Goal: Task Accomplishment & Management: Complete application form

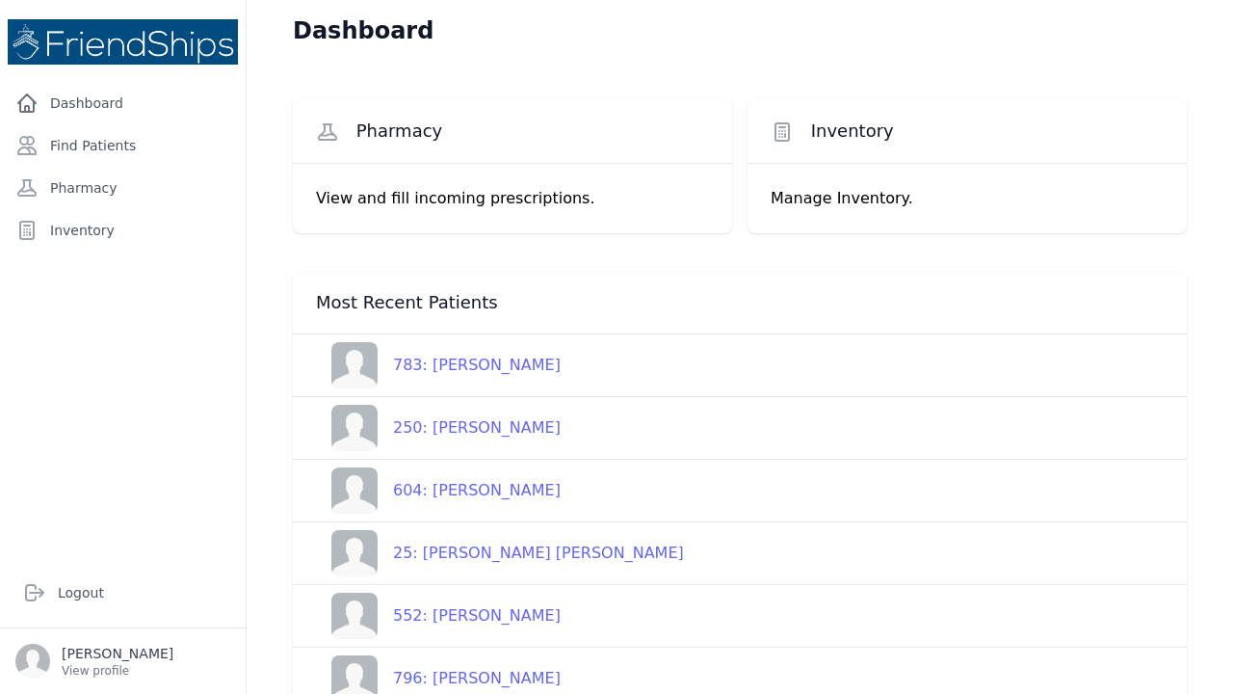
click at [360, 201] on p "View and fill incoming prescriptions." at bounding box center [512, 198] width 393 height 23
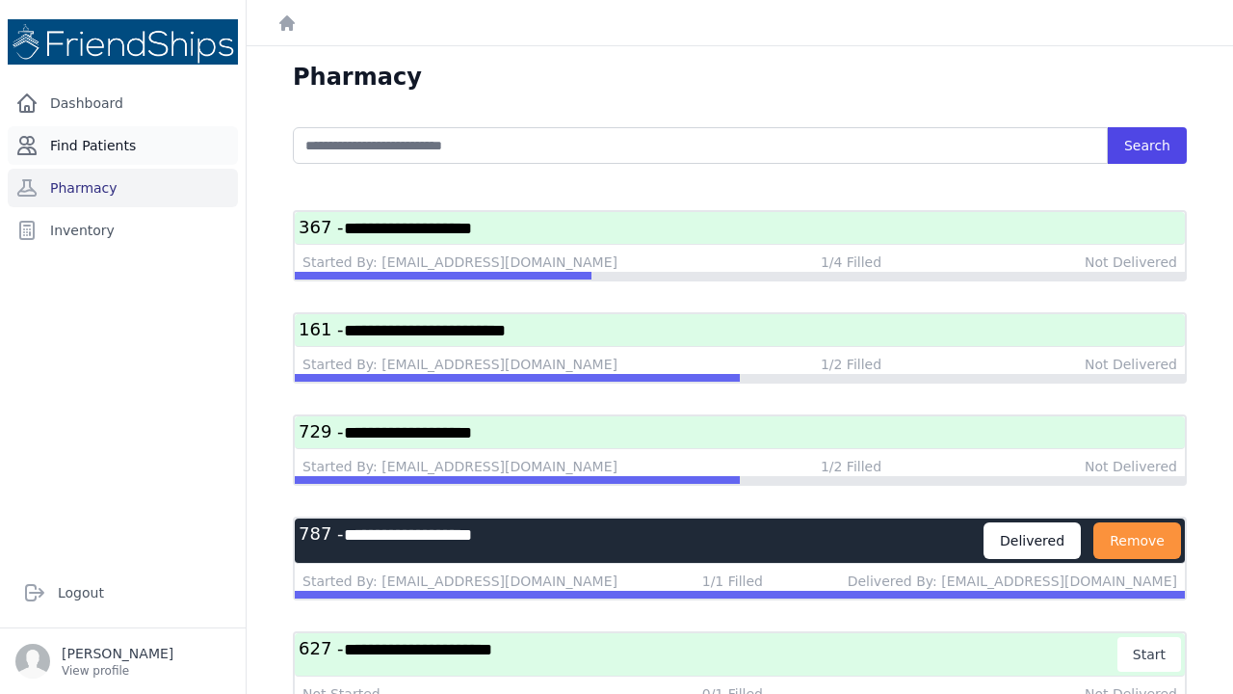
click at [92, 158] on link "Find Patients" at bounding box center [123, 145] width 230 height 39
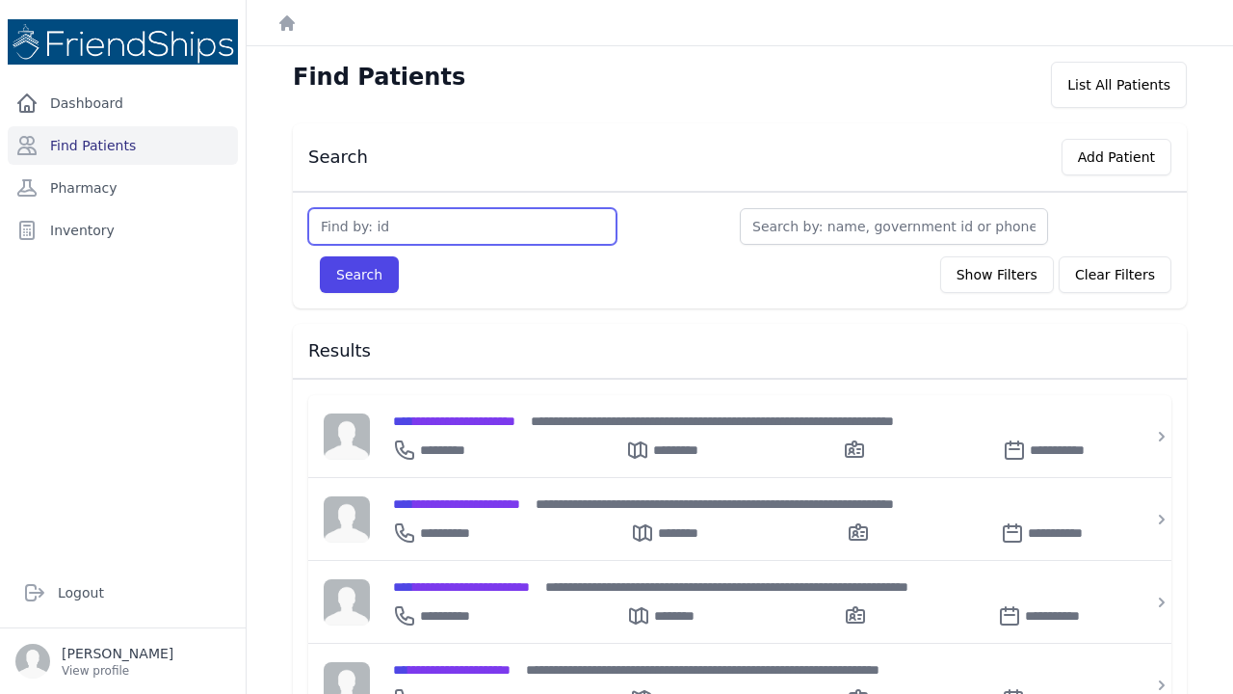
click at [346, 230] on input "text" at bounding box center [462, 226] width 308 height 37
type input "787"
click at [358, 275] on button "Search" at bounding box center [359, 274] width 79 height 37
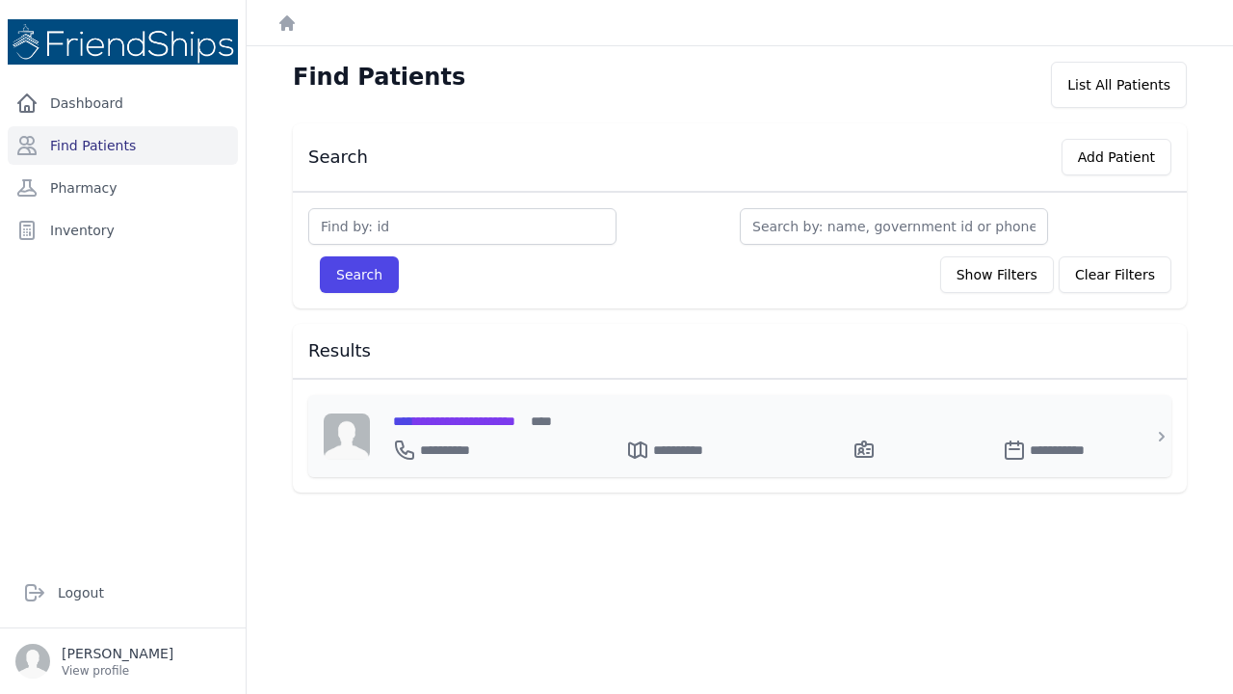
click at [461, 414] on span "**********" at bounding box center [454, 420] width 122 height 13
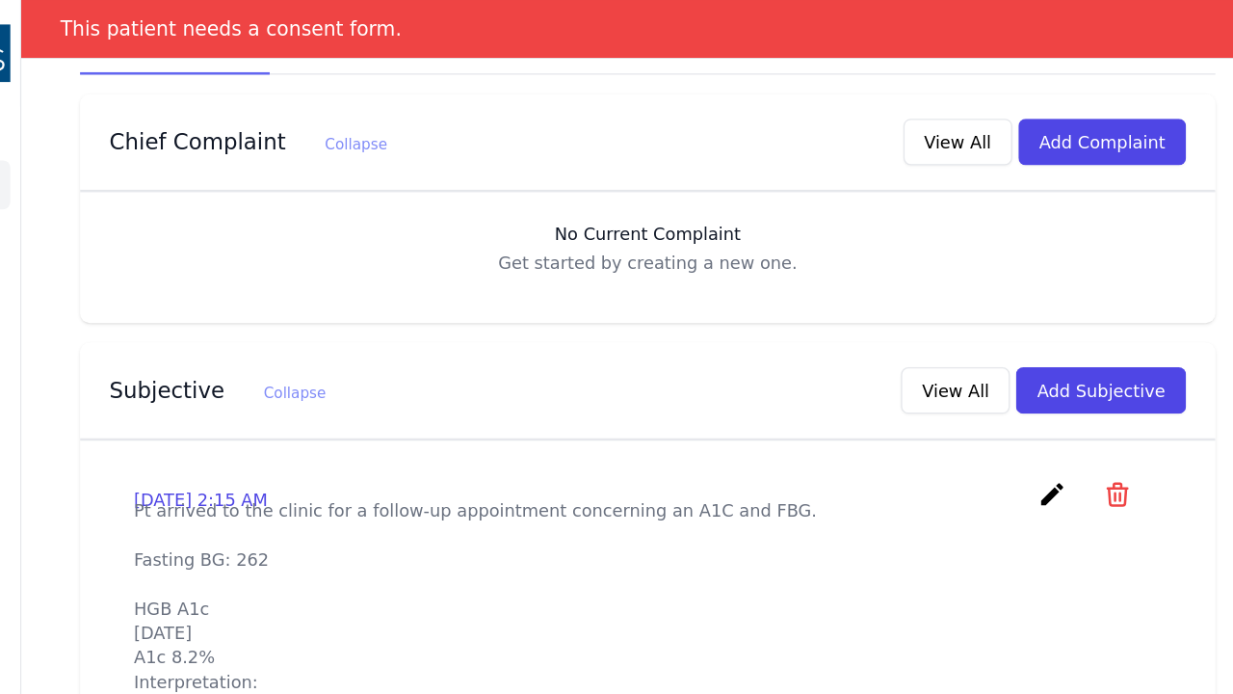
scroll to position [440, 0]
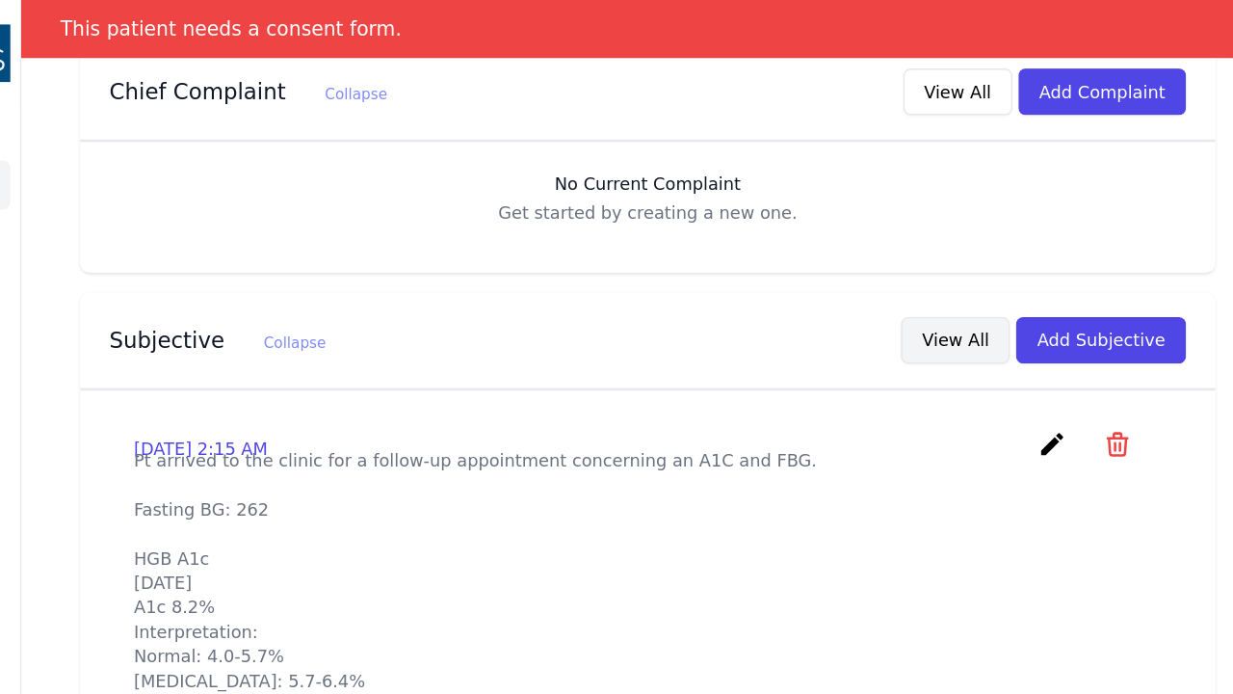
click at [939, 250] on button "View All" at bounding box center [982, 268] width 86 height 37
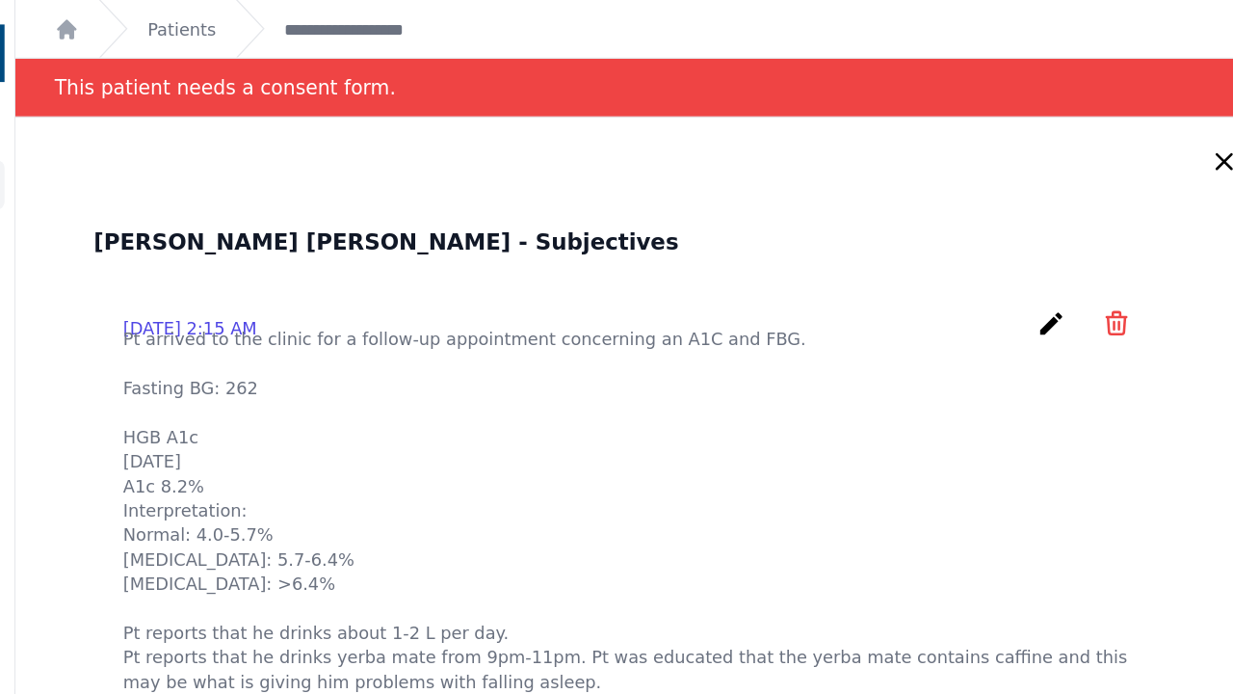
scroll to position [0, 0]
click at [1051, 254] on icon "create" at bounding box center [1062, 254] width 23 height 23
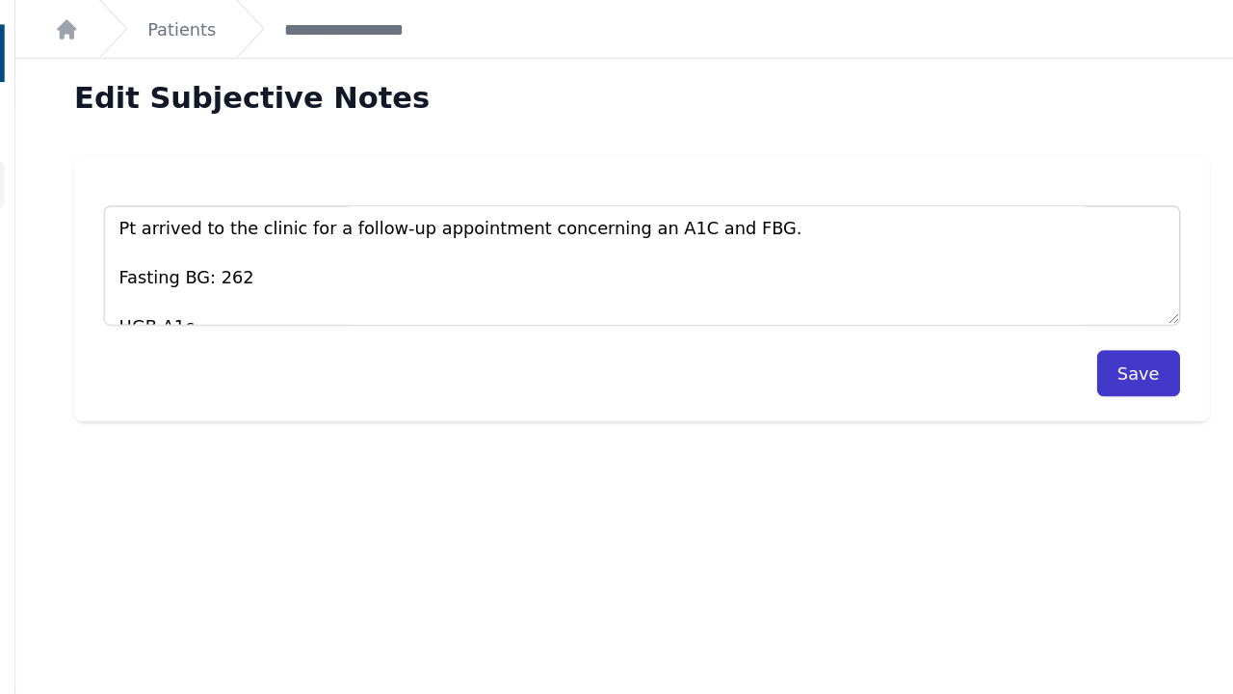
click at [1098, 296] on button "Save" at bounding box center [1131, 294] width 66 height 37
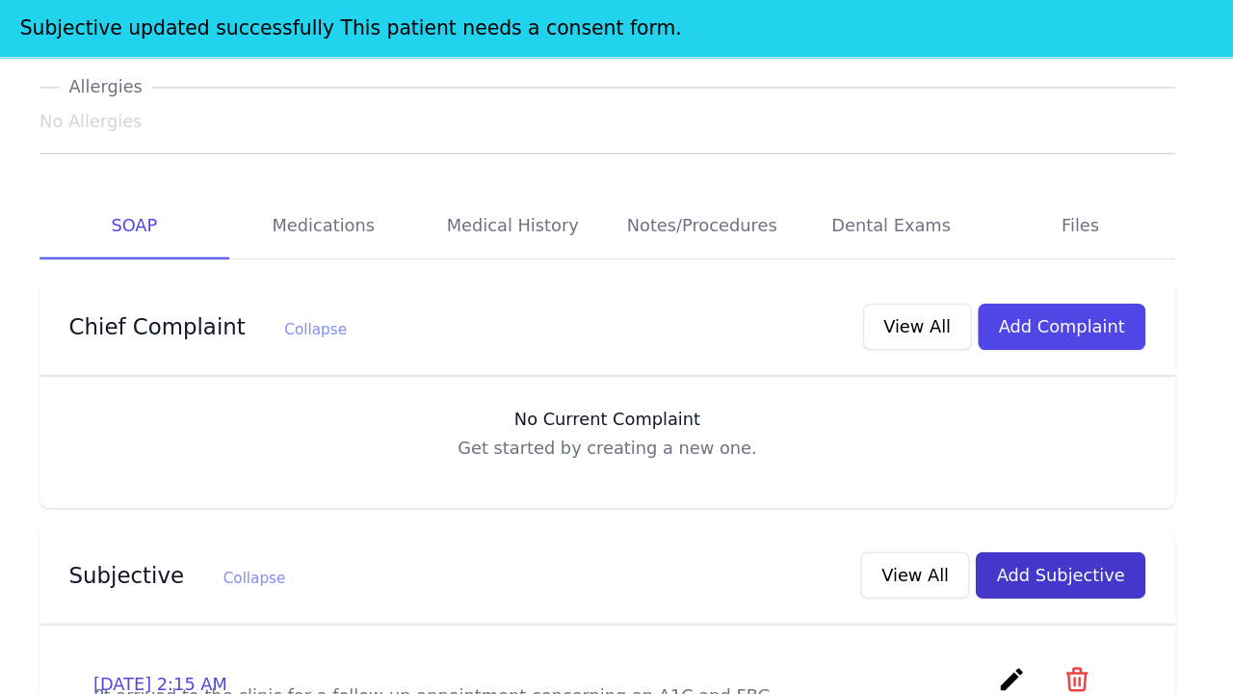
click at [1030, 435] on button "Add Subjective" at bounding box center [1097, 453] width 134 height 37
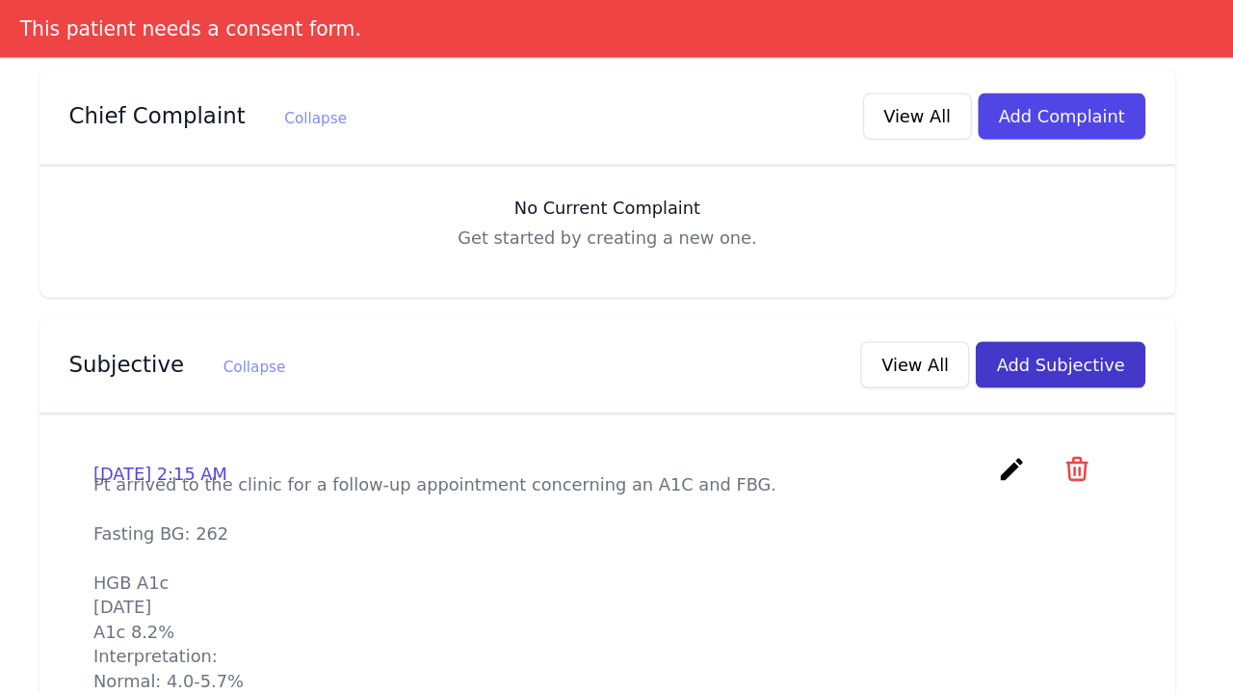
click at [1030, 269] on button "Add Subjective" at bounding box center [1097, 287] width 134 height 37
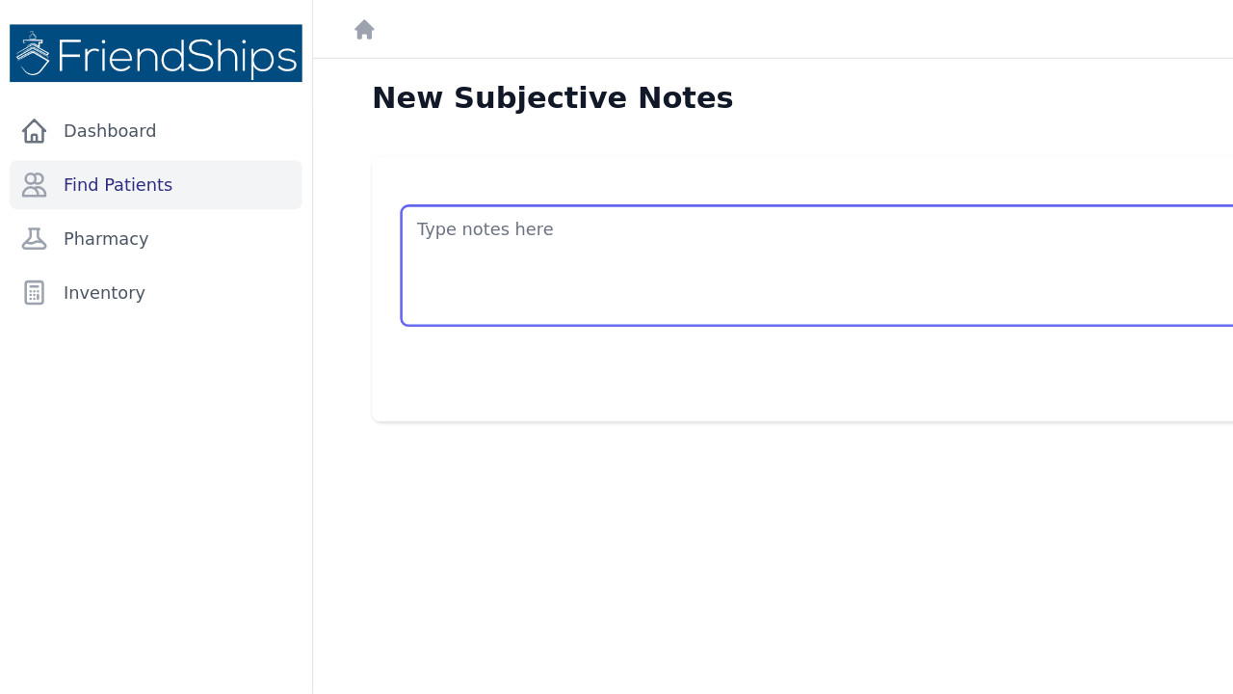
click at [356, 178] on textarea at bounding box center [740, 209] width 848 height 94
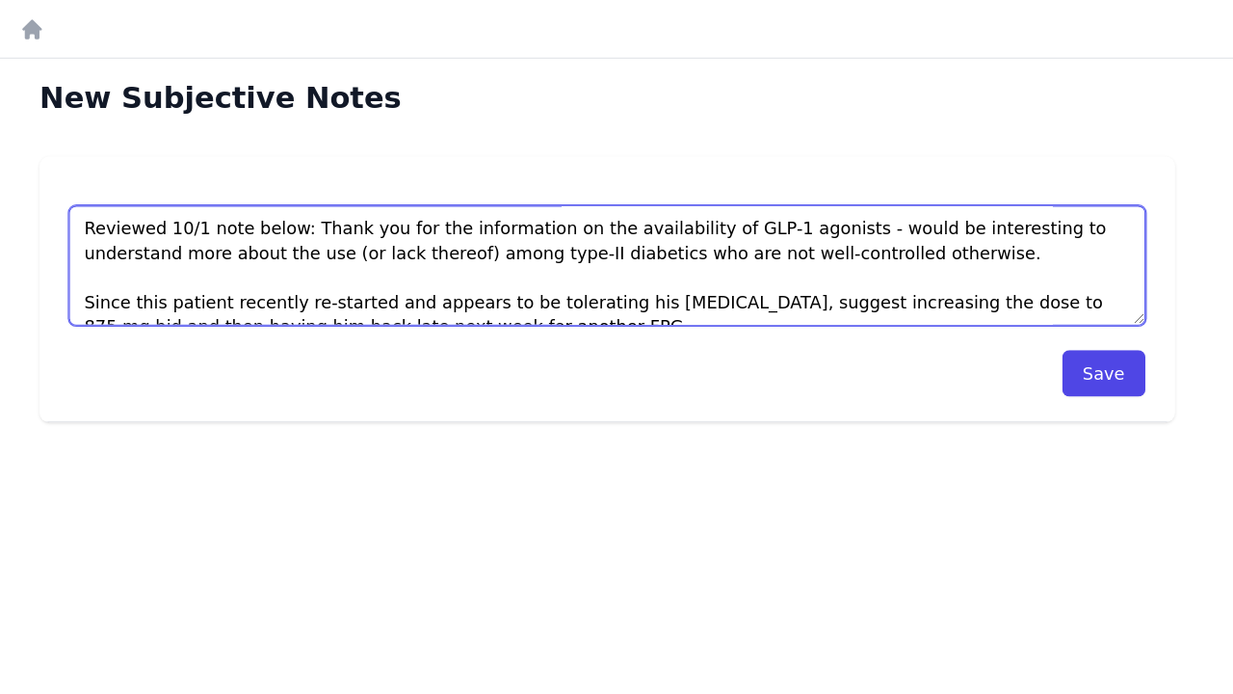
click at [654, 175] on textarea "Reviewed 10/1 note below: Thank you for the information on the availability of …" at bounding box center [740, 209] width 848 height 94
click at [316, 201] on textarea "Reviewed 10/1 note below: Thank you for the information on the availability of …" at bounding box center [740, 209] width 848 height 94
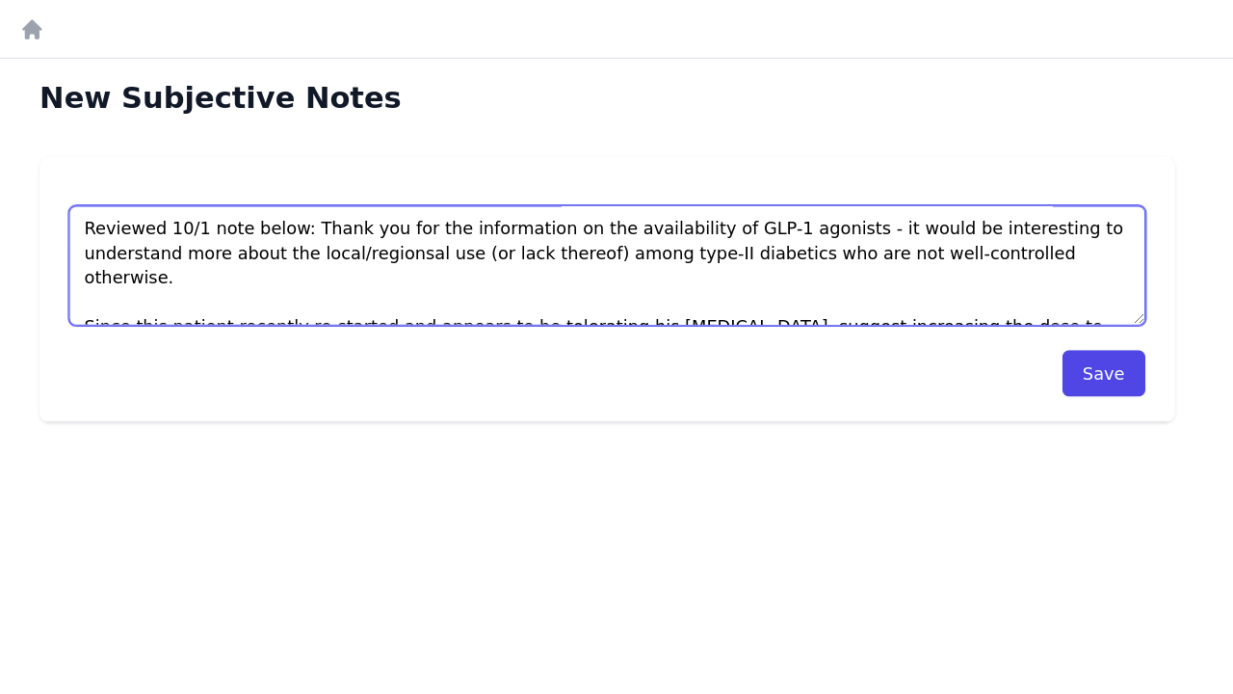
click at [316, 198] on textarea "Reviewed 10/1 note below: Thank you for the information on the availability of …" at bounding box center [740, 209] width 848 height 94
drag, startPoint x: 279, startPoint y: 198, endPoint x: 433, endPoint y: 196, distance: 153.2
click at [433, 196] on textarea "Reviewed 10/1 note below: Thank you for the information on the availability of …" at bounding box center [740, 209] width 848 height 94
click at [420, 198] on textarea "Reviewed 10/1 note below: Thank you for the information on the availability of …" at bounding box center [740, 209] width 848 height 94
click at [523, 199] on textarea "Reviewed 10/1 note below: Thank you for the information on the availability of …" at bounding box center [740, 209] width 848 height 94
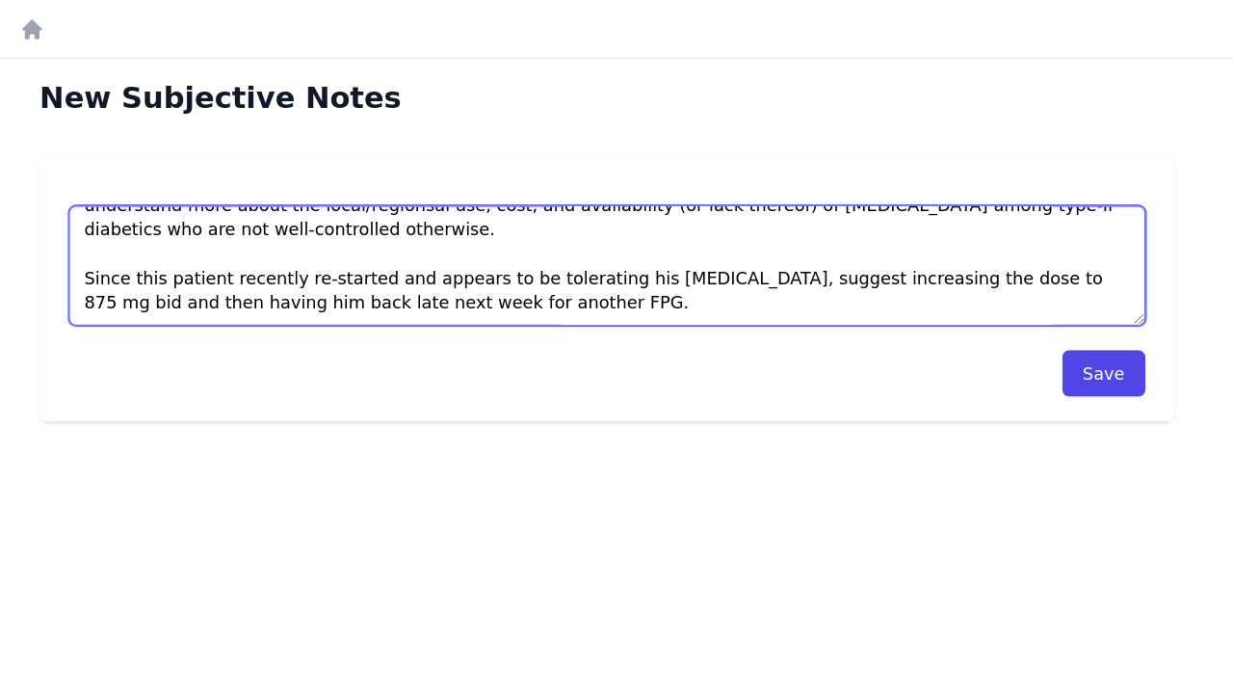
scroll to position [39, 0]
click at [497, 222] on textarea "Reviewed 10/1 note below: Thank you for the information on the availability of …" at bounding box center [740, 209] width 848 height 94
type textarea "Reviewed 10/1 note below: Thank you for the information on the availability of …"
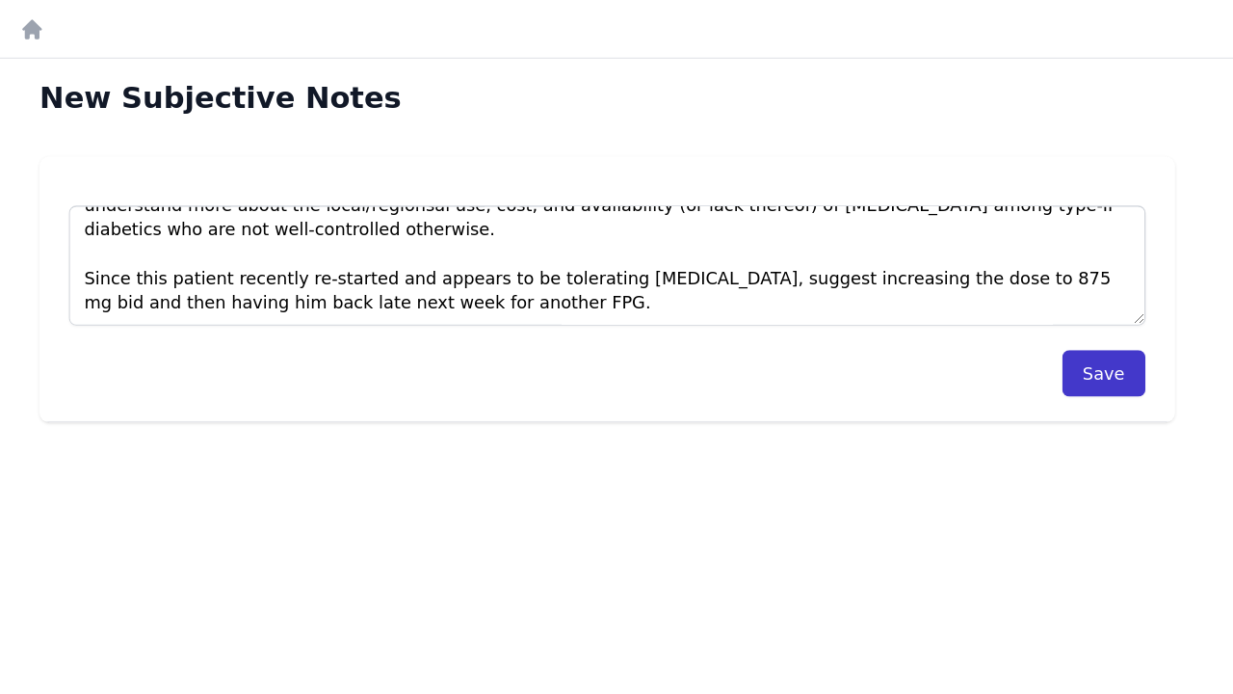
click at [1098, 294] on button "Save" at bounding box center [1131, 294] width 66 height 37
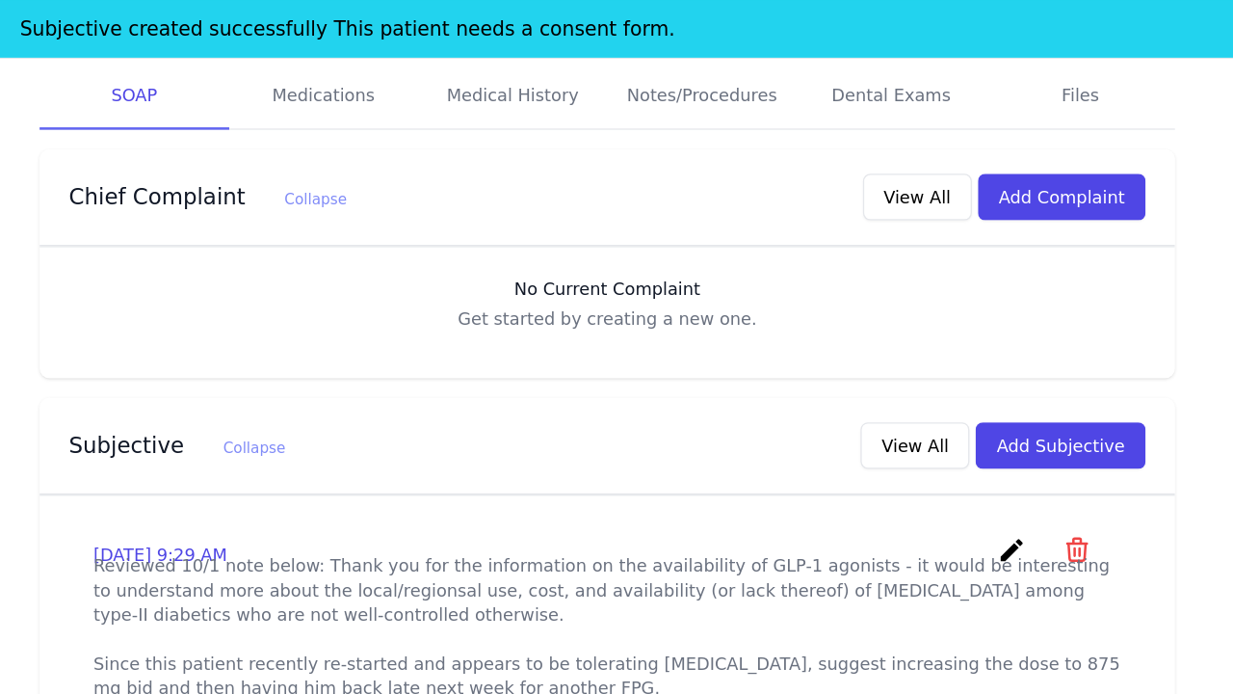
scroll to position [406, 0]
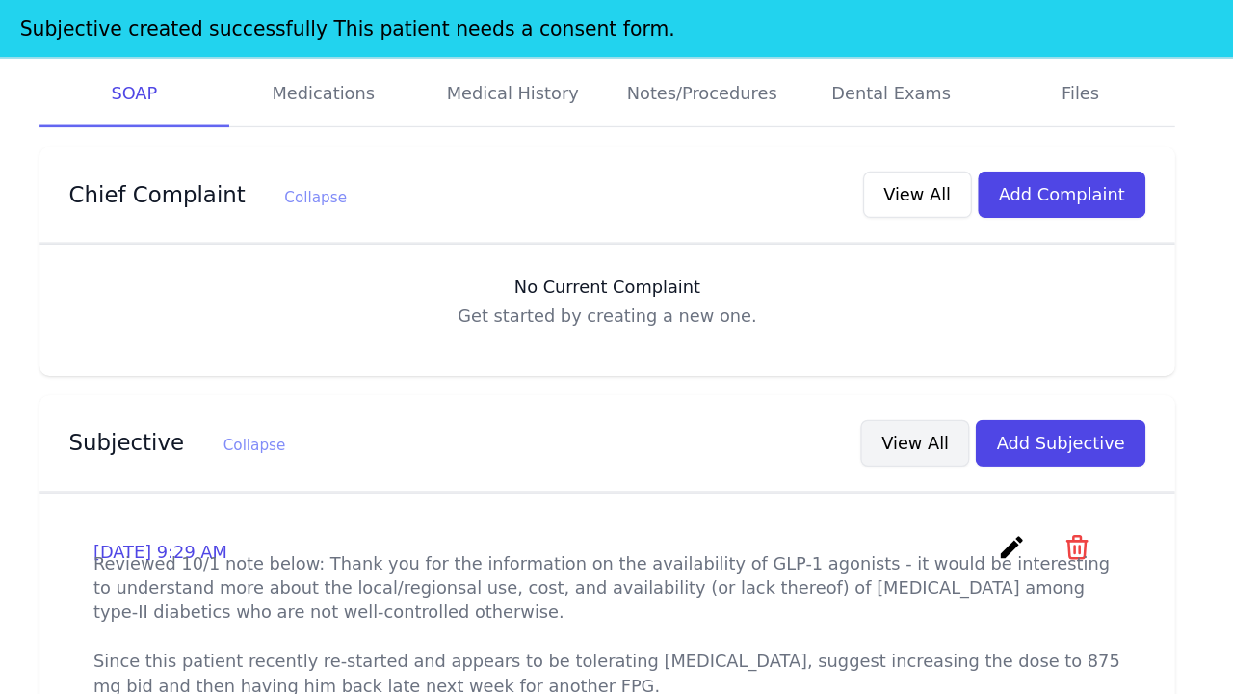
click at [939, 330] on button "View All" at bounding box center [982, 348] width 86 height 37
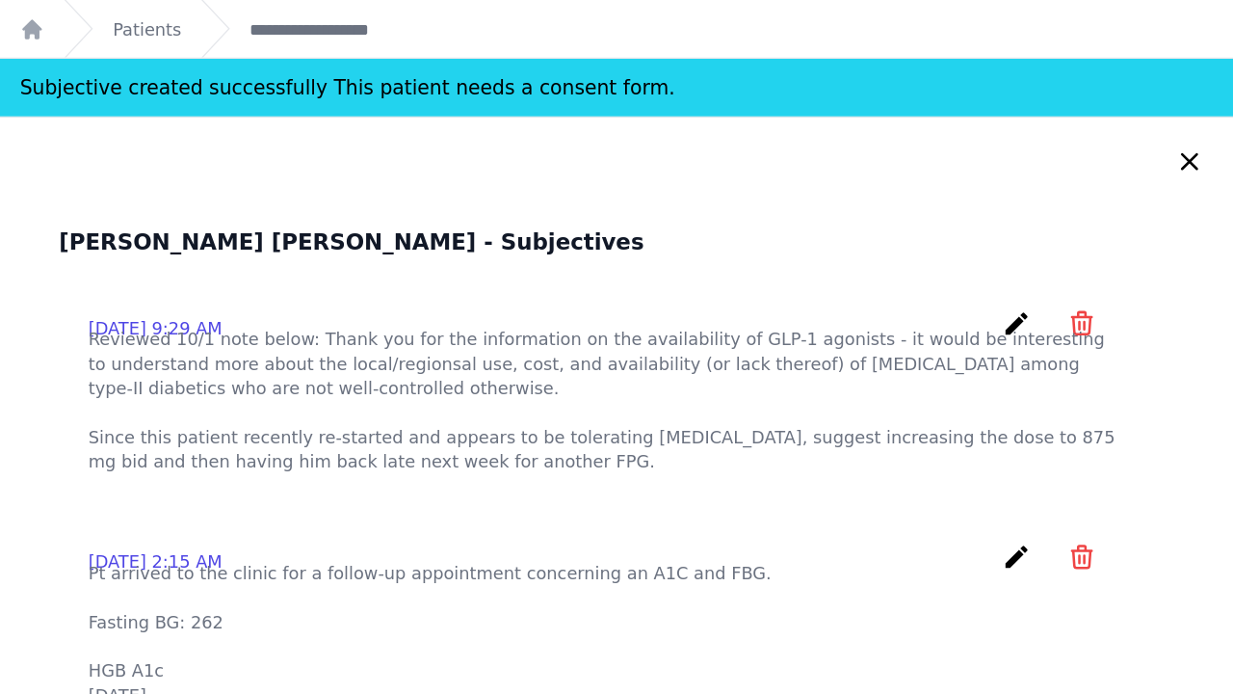
click at [1051, 250] on icon "create" at bounding box center [1062, 254] width 23 height 23
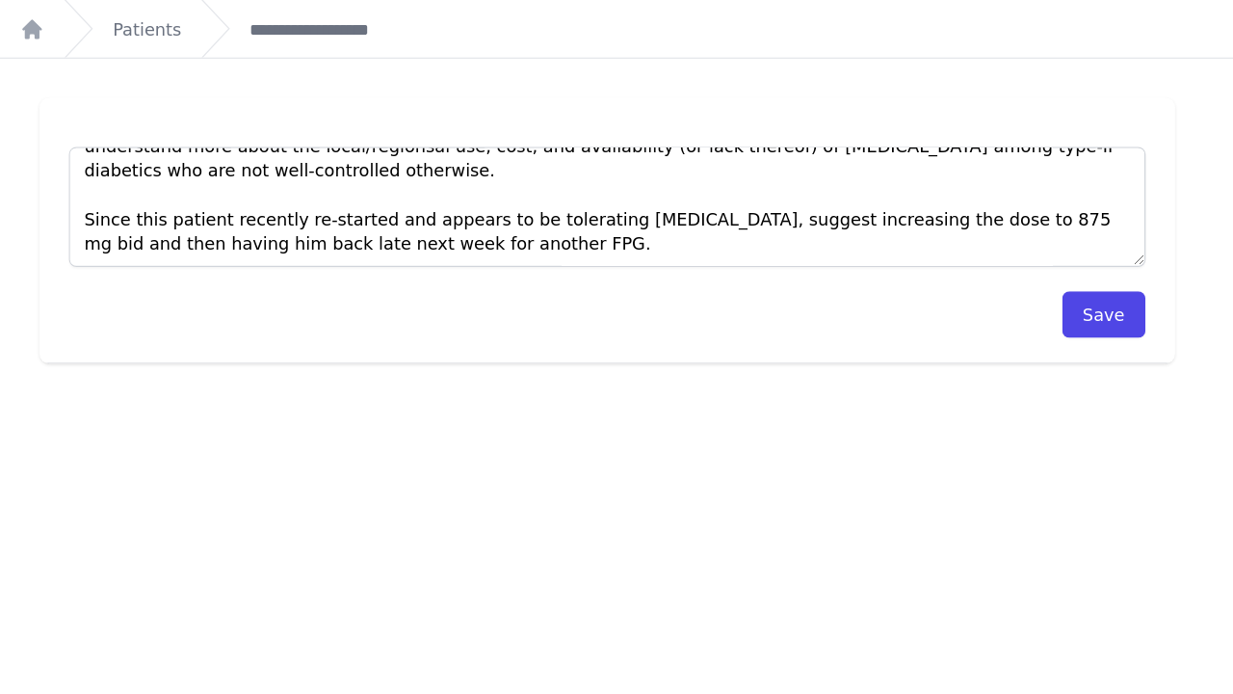
scroll to position [39, 0]
click at [1098, 247] on button "Save" at bounding box center [1131, 247] width 66 height 37
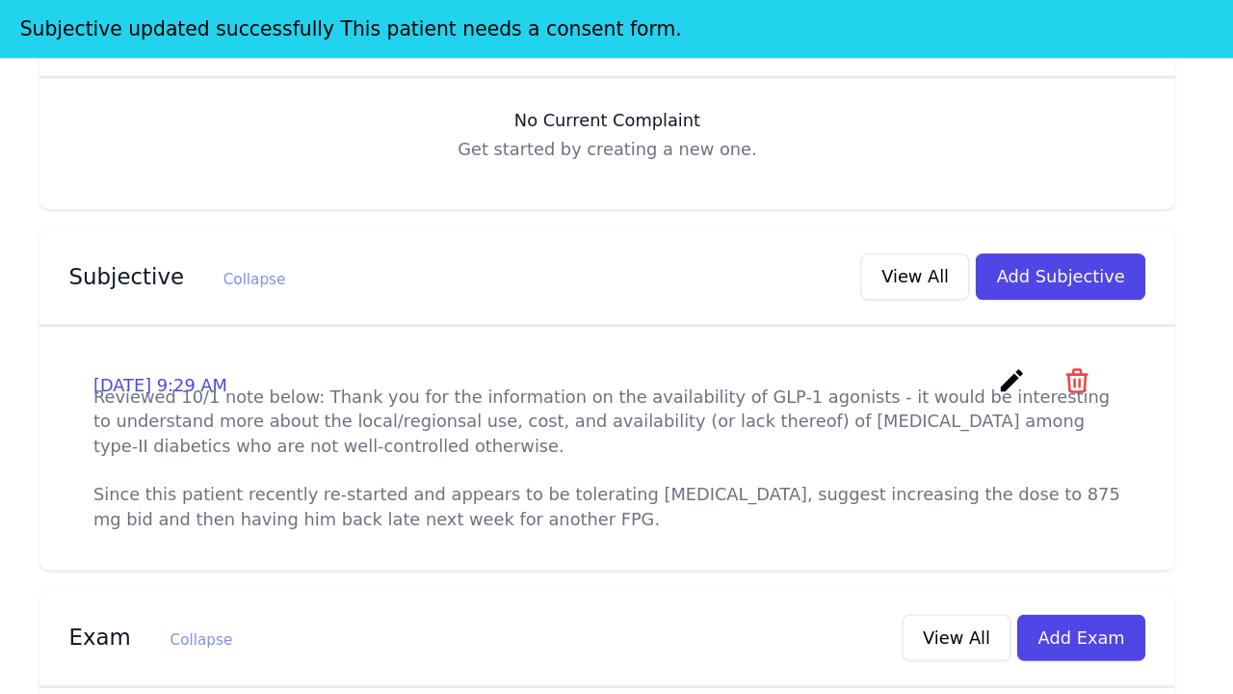
scroll to position [418, 0]
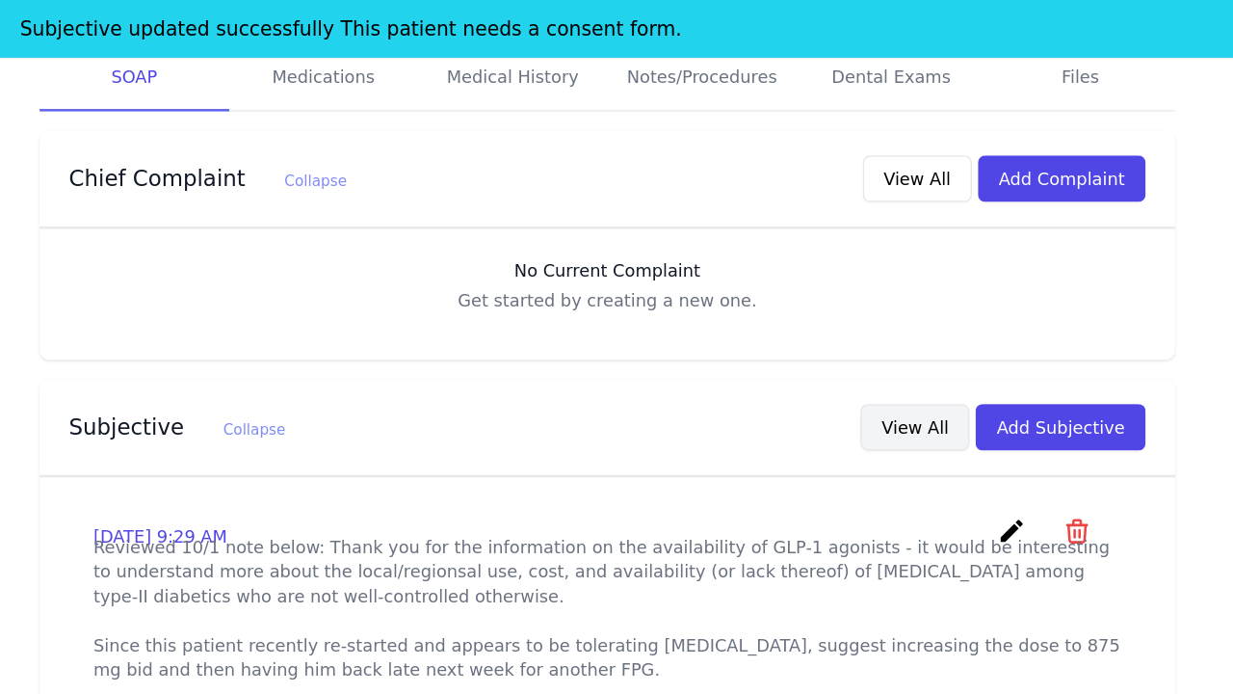
click at [939, 318] on button "View All" at bounding box center [982, 336] width 86 height 37
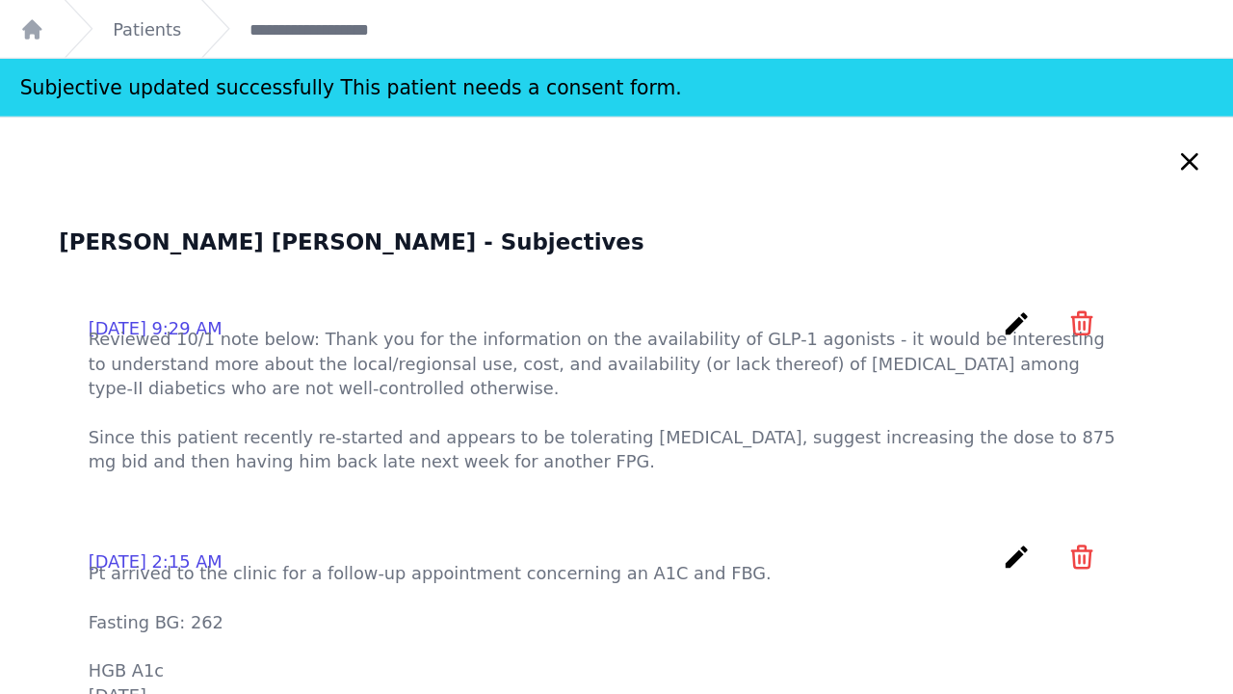
scroll to position [0, 0]
